Goal: Information Seeking & Learning: Learn about a topic

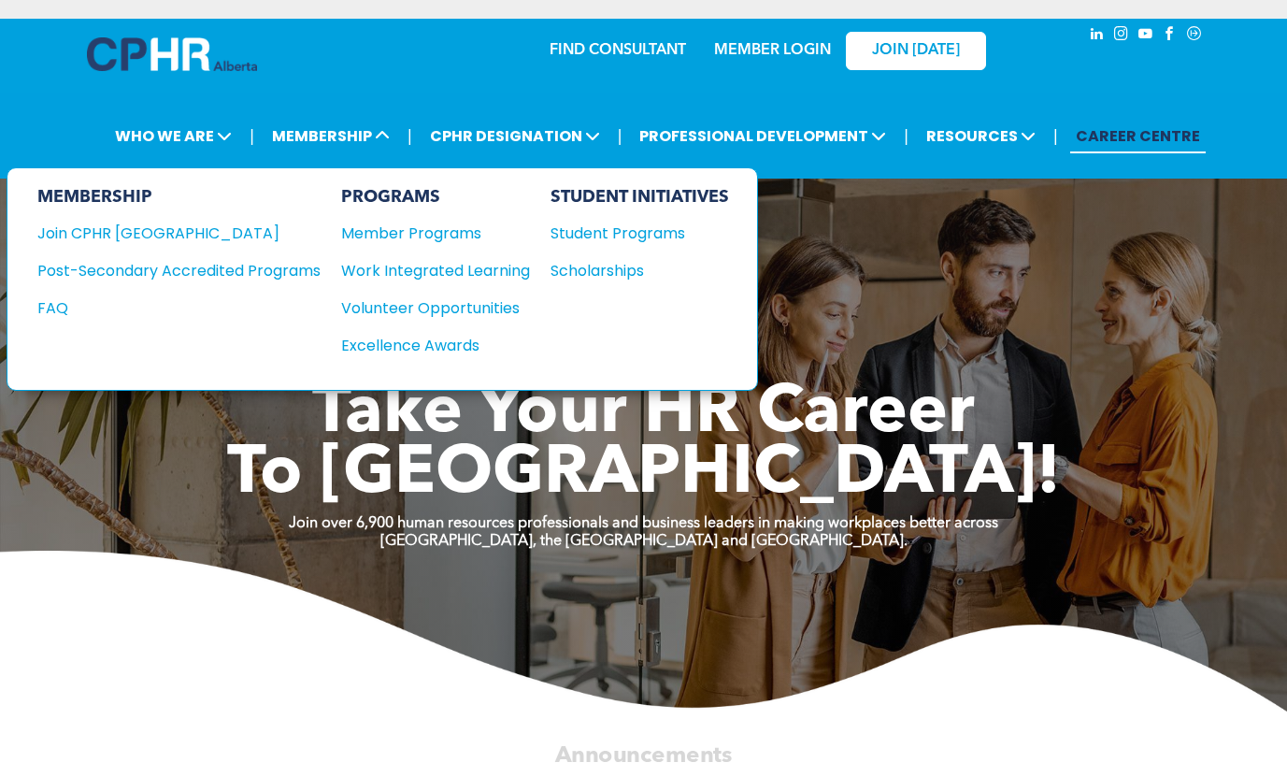
click at [599, 237] on div "Student Programs" at bounding box center [631, 233] width 161 height 23
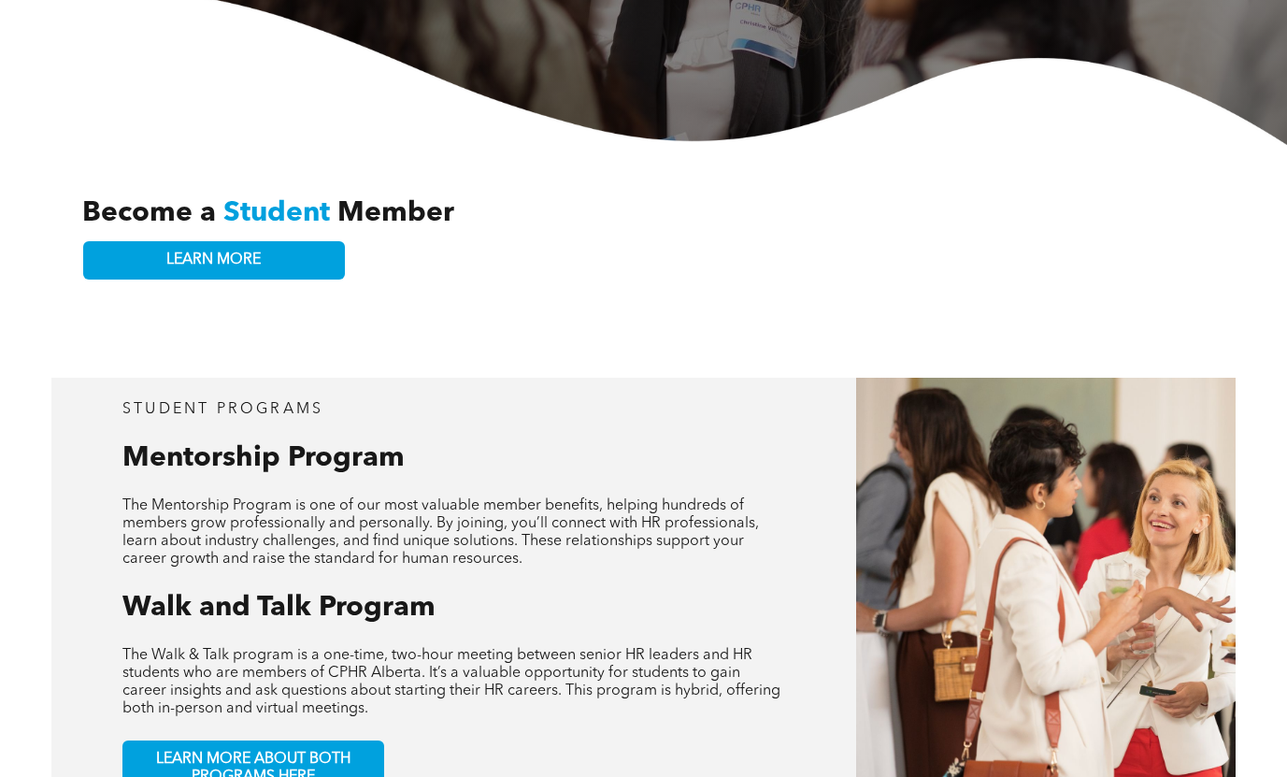
scroll to position [935, 0]
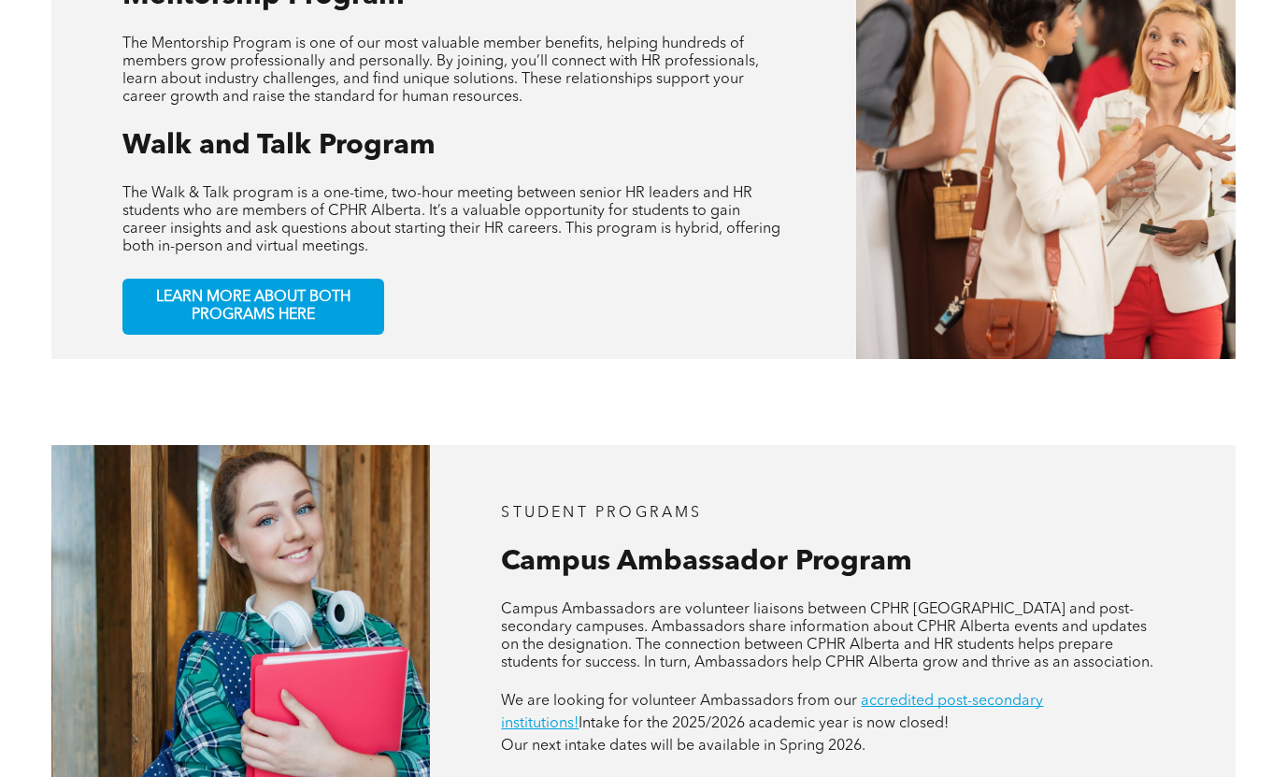
click at [299, 296] on span "LEARN MORE ABOUT BOTH PROGRAMS HERE" at bounding box center [253, 307] width 247 height 36
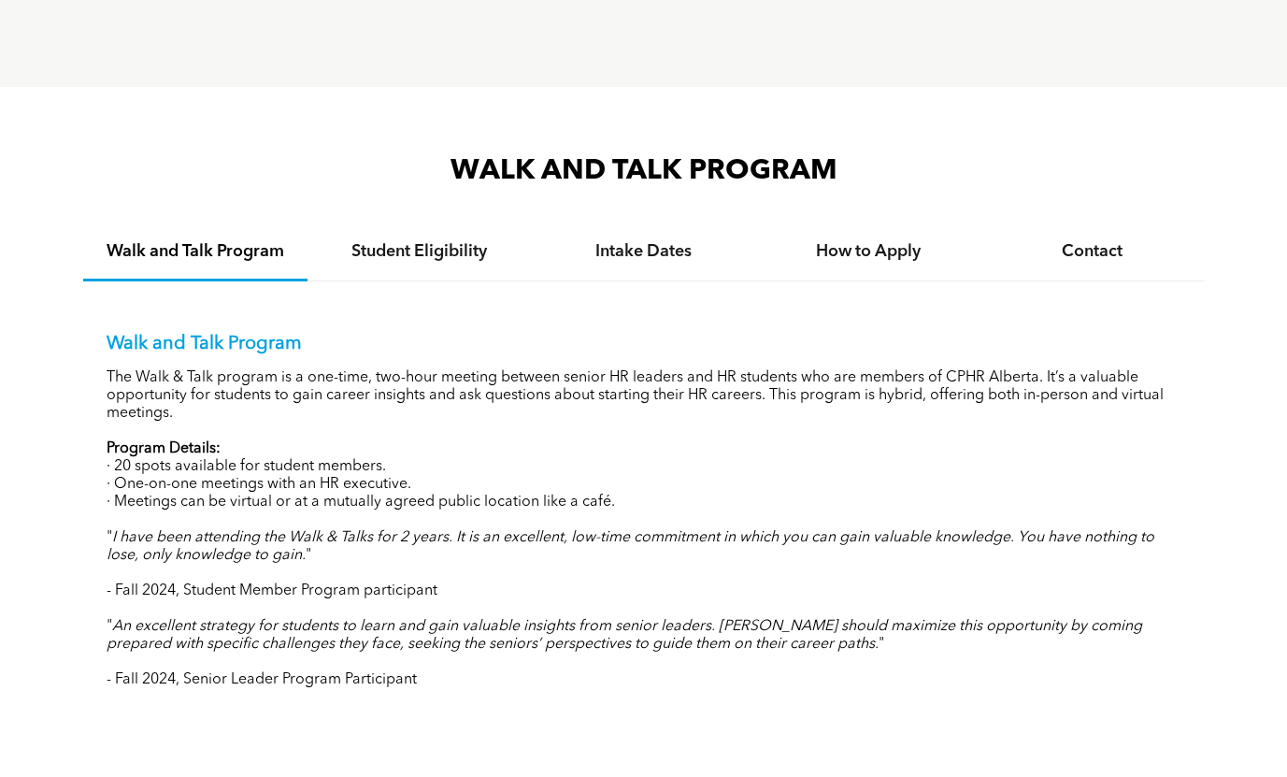
scroll to position [1683, 0]
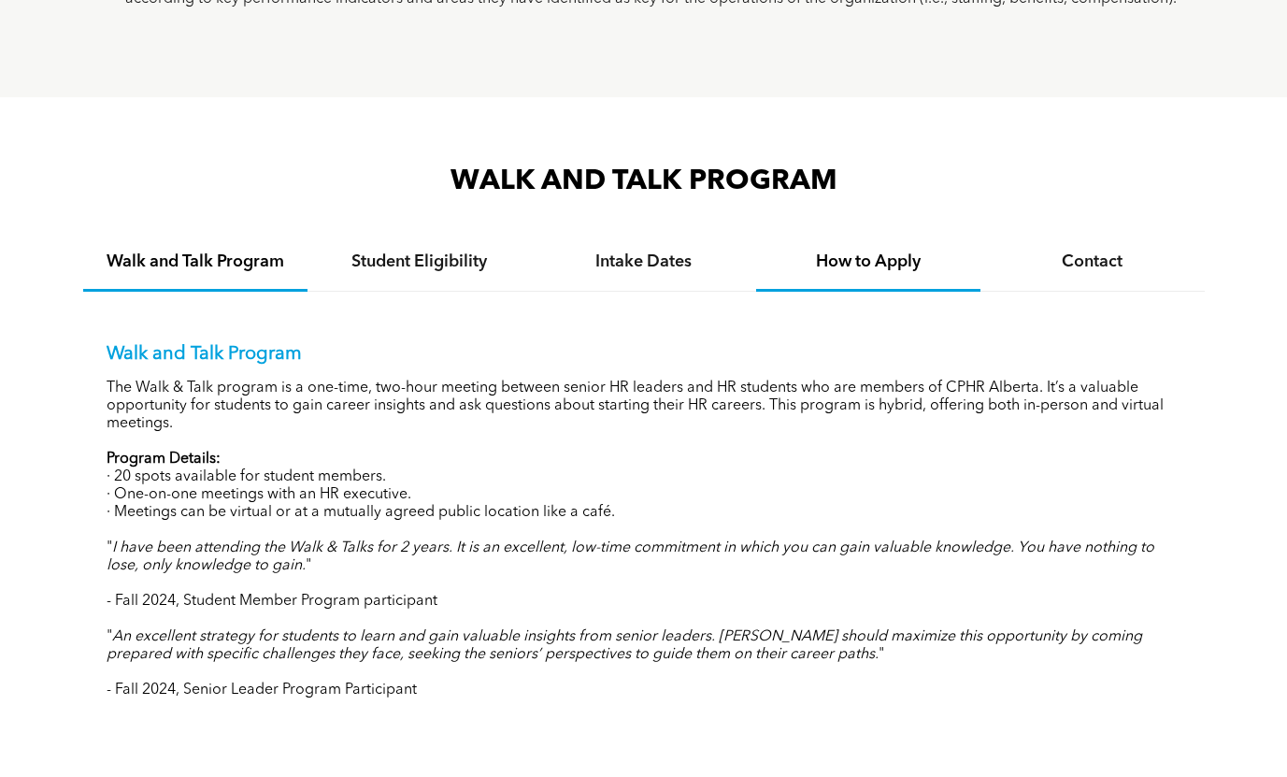
click at [844, 254] on h4 "How to Apply" at bounding box center [868, 261] width 191 height 21
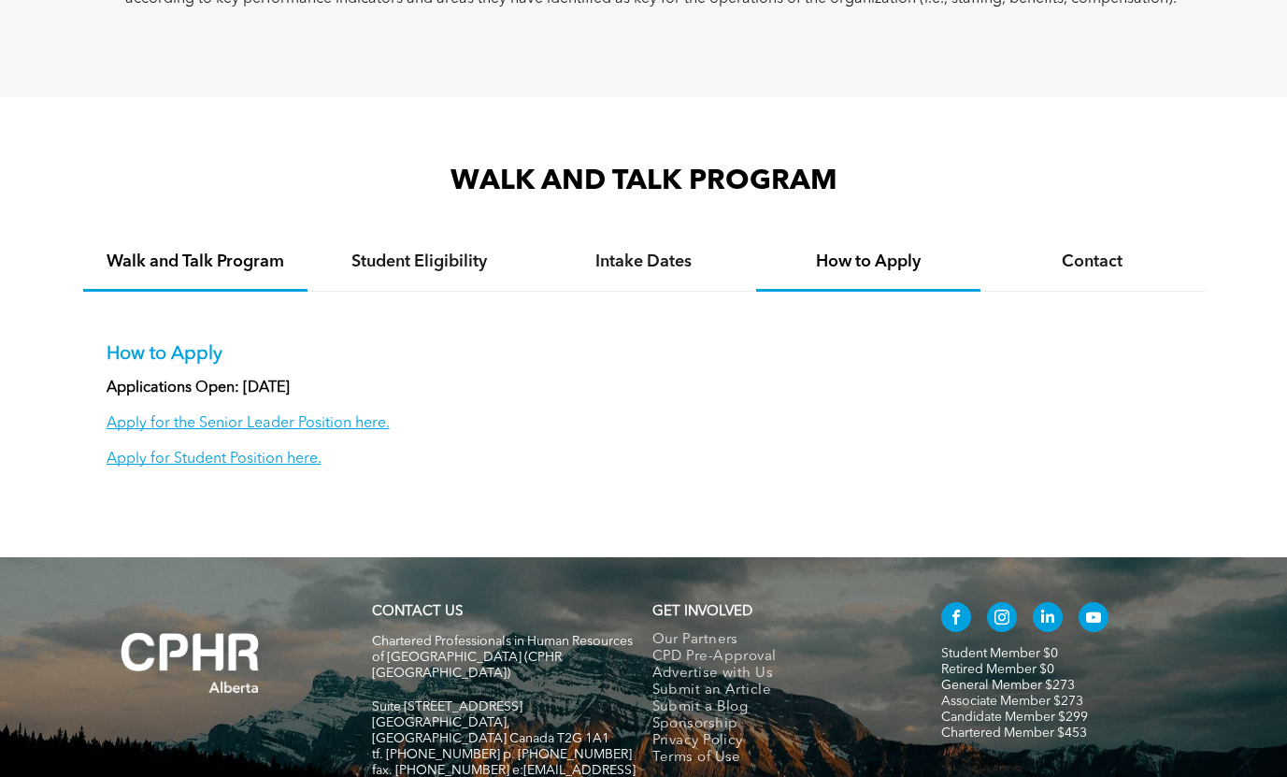
click at [233, 264] on h4 "Walk and Talk Program" at bounding box center [195, 261] width 191 height 21
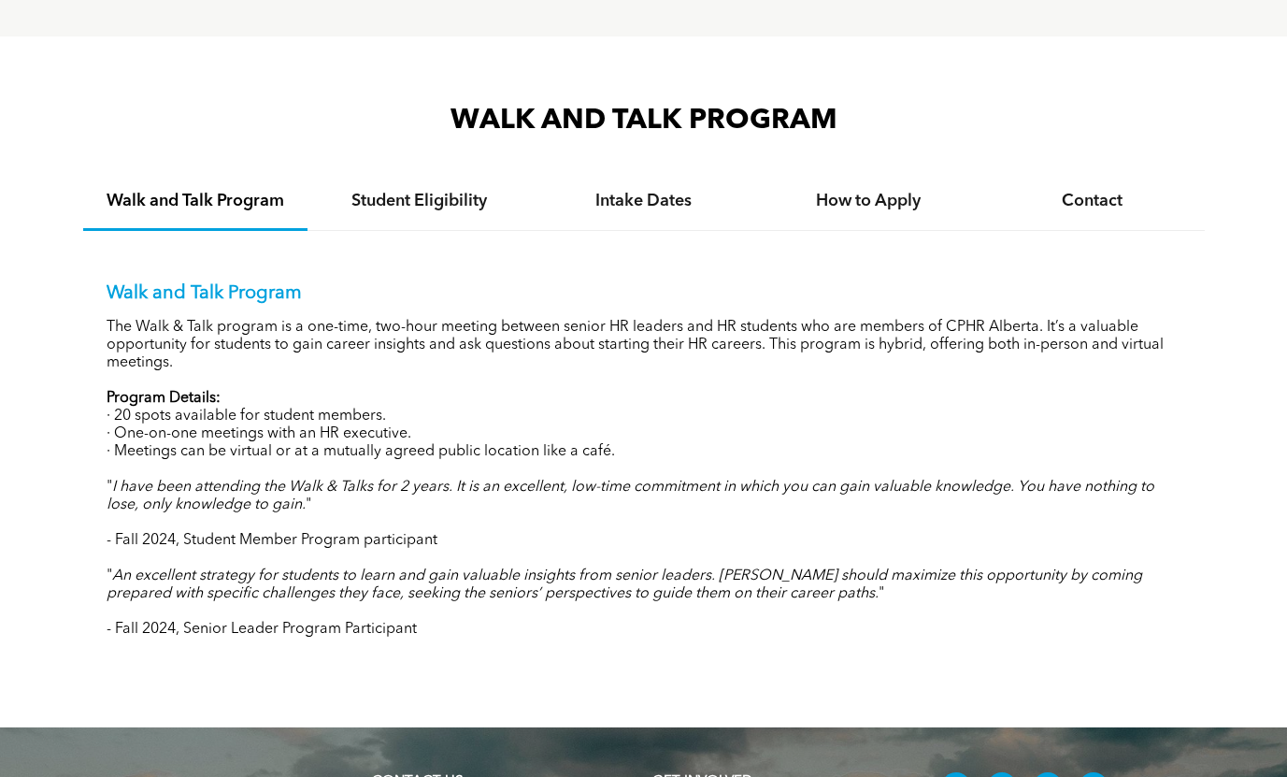
scroll to position [1776, 0]
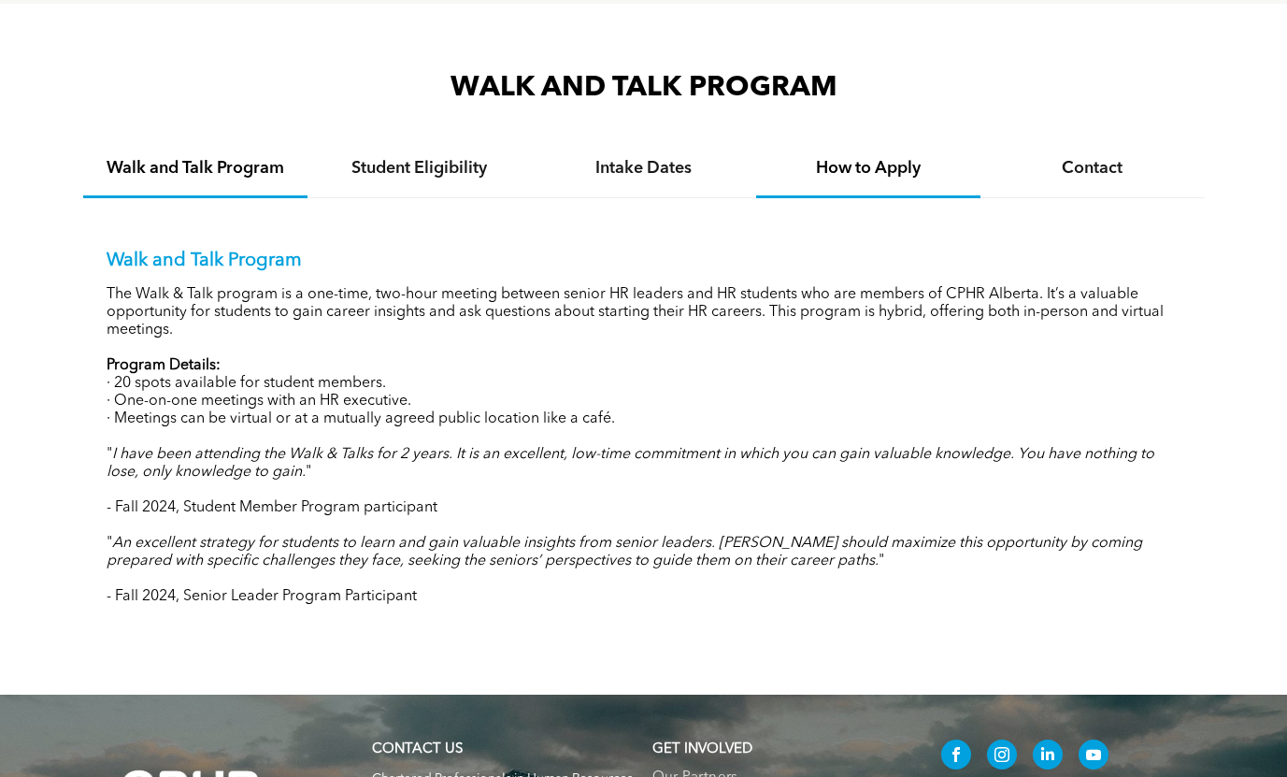
click at [852, 158] on h4 "How to Apply" at bounding box center [868, 168] width 191 height 21
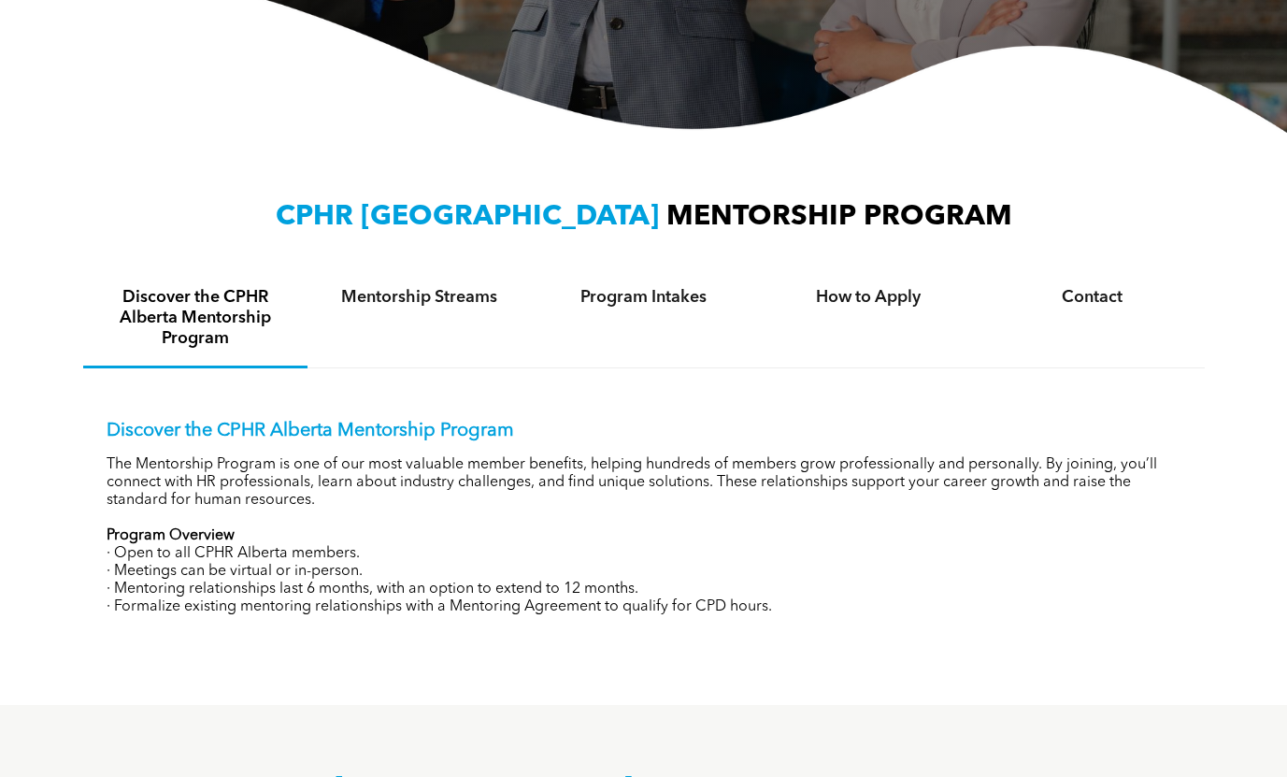
scroll to position [0, 0]
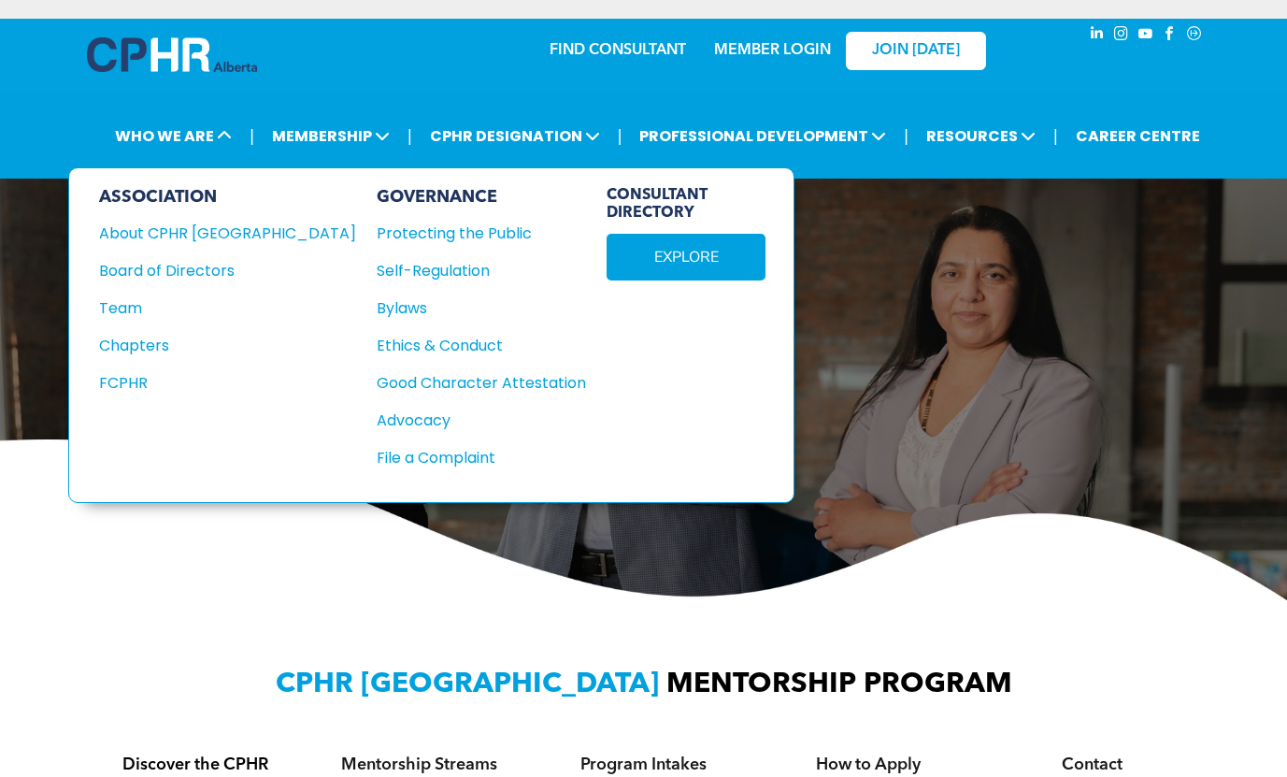
click at [151, 308] on div "Team" at bounding box center [215, 307] width 232 height 23
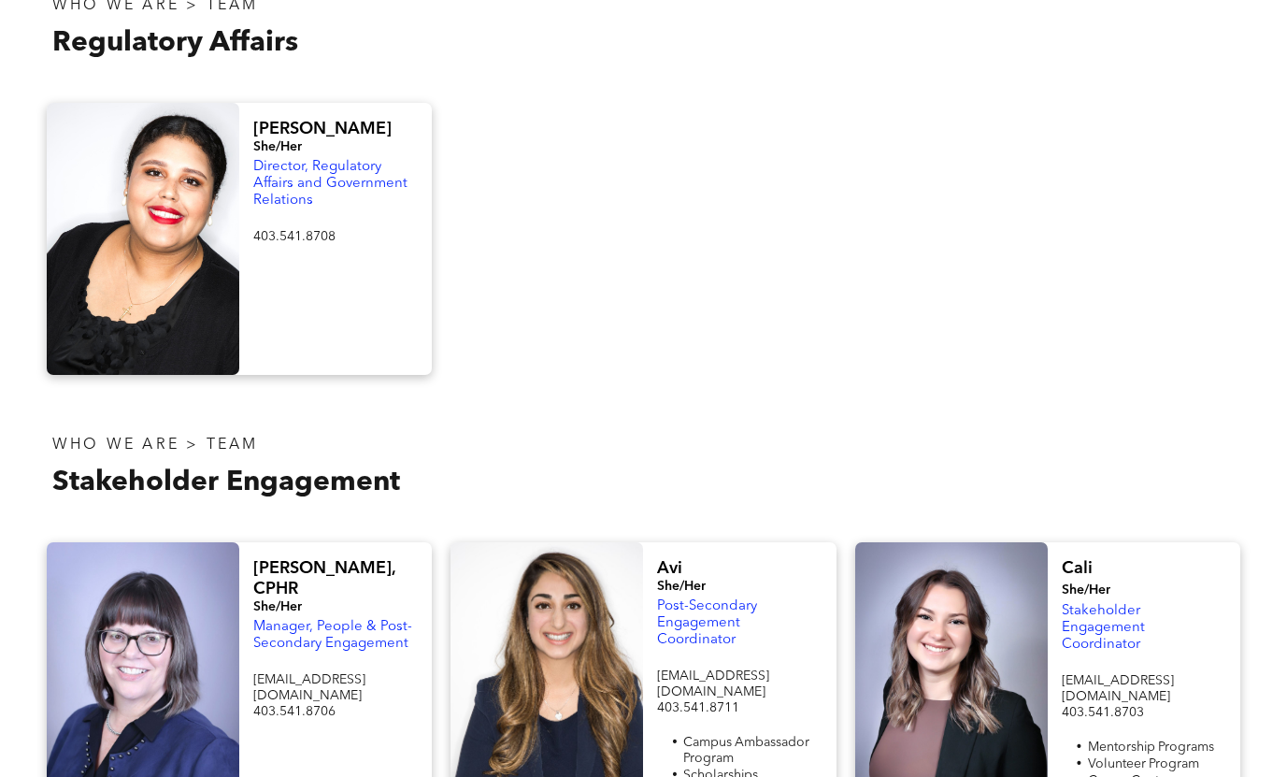
scroll to position [1496, 0]
